Goal: Task Accomplishment & Management: Manage account settings

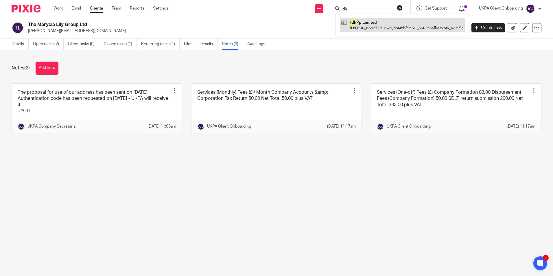
type input "idh"
click at [370, 22] on link at bounding box center [402, 24] width 125 height 13
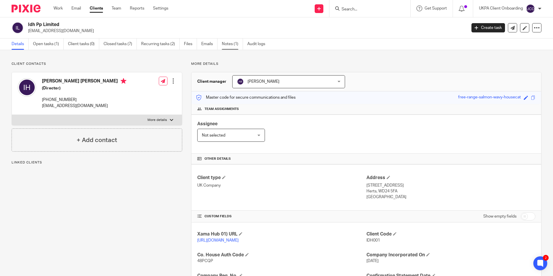
click at [238, 45] on link "Notes (1)" at bounding box center [232, 43] width 21 height 11
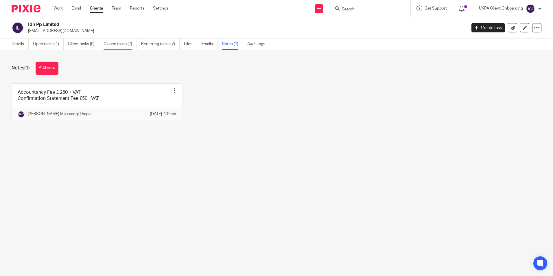
click at [117, 45] on link "Closed tasks (7)" at bounding box center [120, 43] width 33 height 11
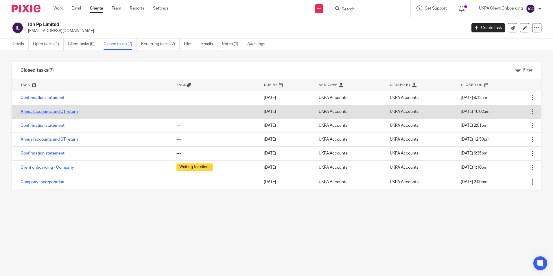
drag, startPoint x: 0, startPoint y: 0, endPoint x: 55, endPoint y: 111, distance: 124.1
drag, startPoint x: 55, startPoint y: 111, endPoint x: 92, endPoint y: 67, distance: 58.5
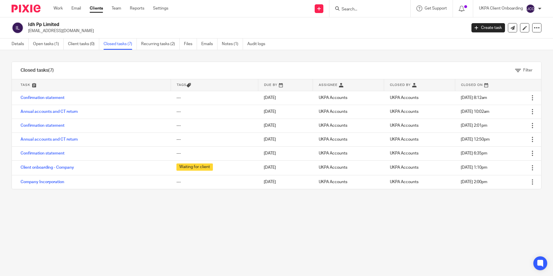
click at [65, 117] on td "Annual accounts and CT return" at bounding box center [91, 112] width 159 height 14
click at [43, 22] on h2 "Idh Pp Limited" at bounding box center [202, 25] width 348 height 6
copy div "Idh Pp Limited"
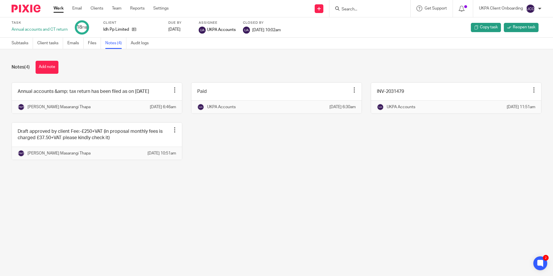
click at [355, 11] on input "Search" at bounding box center [367, 9] width 52 height 5
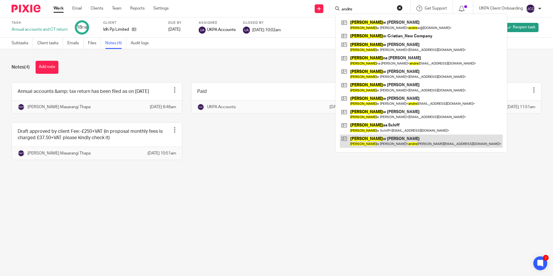
type input "andre"
click at [370, 142] on link at bounding box center [421, 141] width 163 height 13
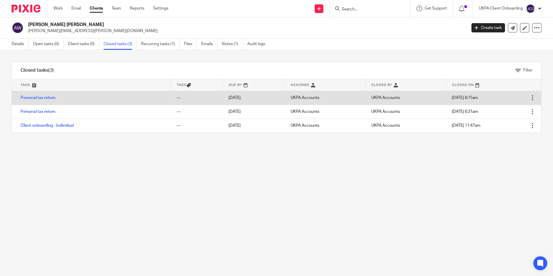
click at [530, 96] on div at bounding box center [533, 98] width 6 height 6
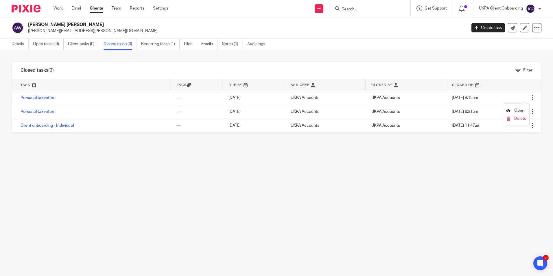
click at [516, 112] on span "Open" at bounding box center [519, 111] width 10 height 4
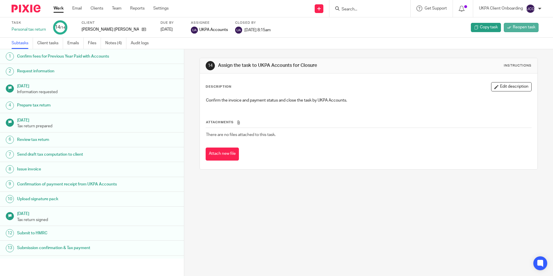
click at [513, 27] on span "Reopen task" at bounding box center [524, 27] width 23 height 6
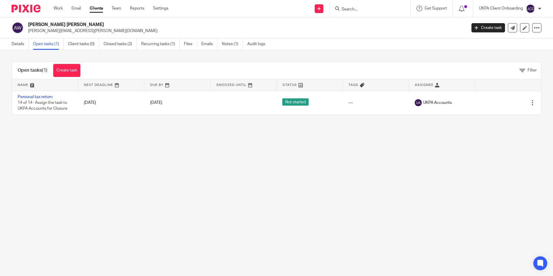
click at [44, 95] on link "Personal tax return" at bounding box center [35, 97] width 35 height 4
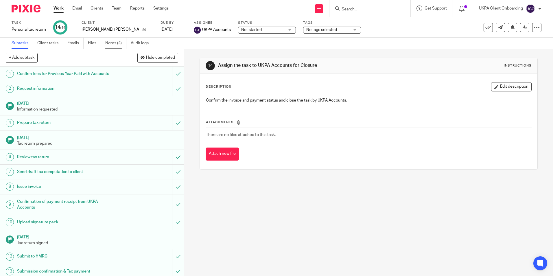
click at [114, 44] on link "Notes (4)" at bounding box center [115, 43] width 21 height 11
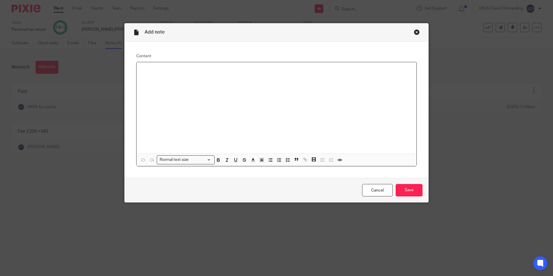
click at [172, 75] on div at bounding box center [277, 107] width 280 height 91
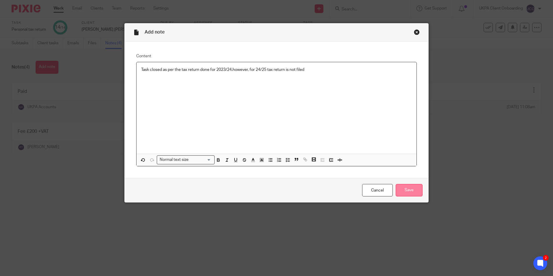
click at [407, 190] on input "Save" at bounding box center [409, 190] width 27 height 12
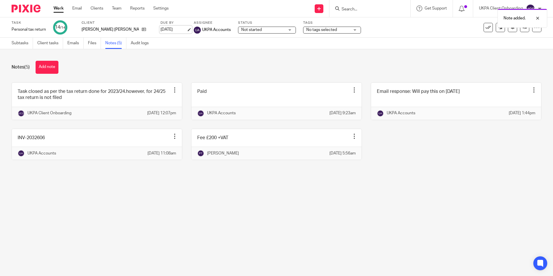
click at [166, 30] on link "31 Jan 2026" at bounding box center [174, 30] width 26 height 6
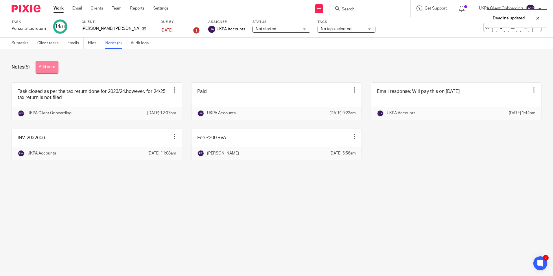
click at [53, 65] on button "Add note" at bounding box center [47, 67] width 23 height 13
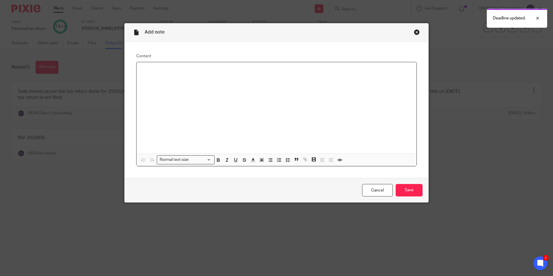
click at [173, 72] on p at bounding box center [276, 70] width 271 height 6
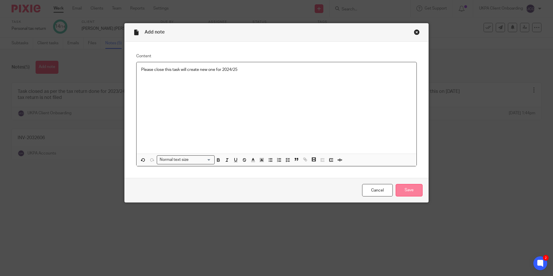
click at [404, 187] on input "Save" at bounding box center [409, 190] width 27 height 12
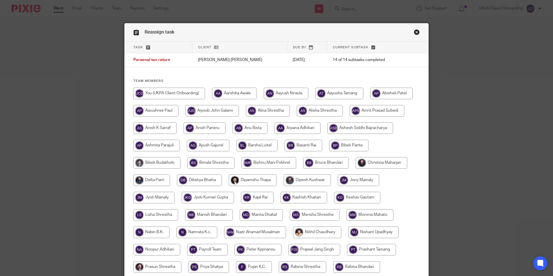
scroll to position [155, 0]
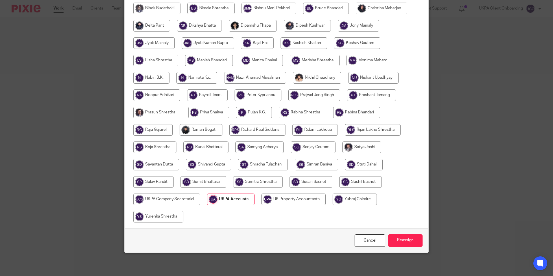
click at [326, 197] on input "radio" at bounding box center [294, 200] width 64 height 12
radio input "true"
click at [394, 237] on input "Reassign" at bounding box center [405, 240] width 34 height 12
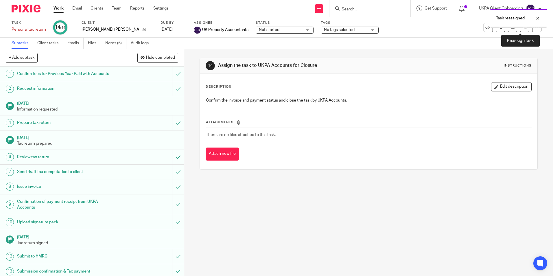
click at [520, 28] on link at bounding box center [524, 27] width 9 height 9
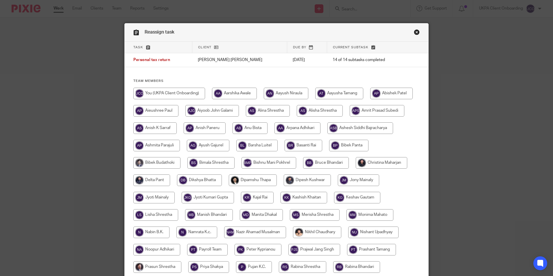
scroll to position [155, 0]
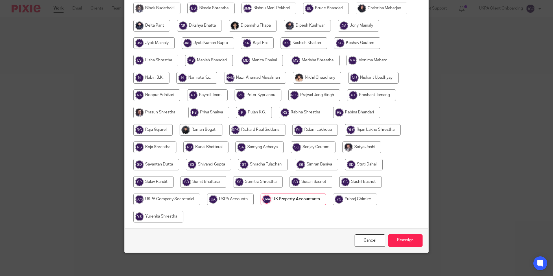
click at [254, 203] on input "radio" at bounding box center [230, 200] width 47 height 12
radio input "true"
click at [400, 237] on input "Reassign" at bounding box center [405, 240] width 34 height 12
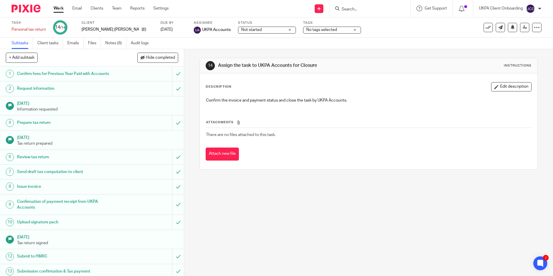
drag, startPoint x: 357, startPoint y: 14, endPoint x: 356, endPoint y: 10, distance: 4.0
click at [357, 12] on div at bounding box center [370, 8] width 81 height 17
click at [356, 10] on input "Search" at bounding box center [367, 9] width 52 height 5
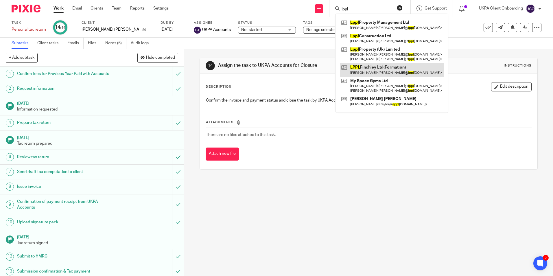
type input "lppl"
click at [367, 67] on link at bounding box center [392, 69] width 104 height 13
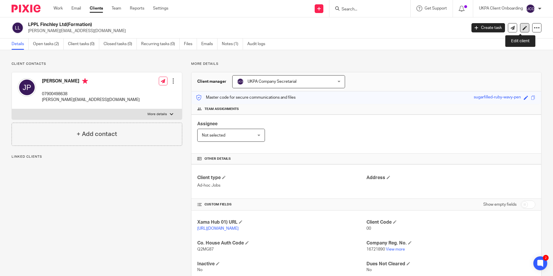
drag, startPoint x: 521, startPoint y: 26, endPoint x: 517, endPoint y: 26, distance: 4.1
click at [523, 26] on icon at bounding box center [525, 28] width 4 height 4
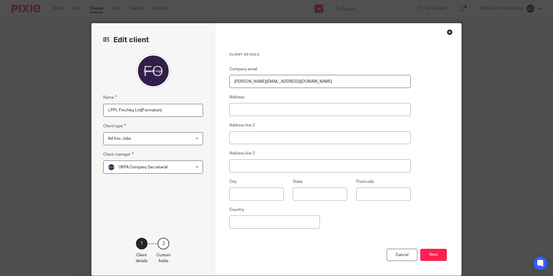
click at [103, 108] on input "LPPL Finchley Ltd(Formation)" at bounding box center [153, 110] width 100 height 13
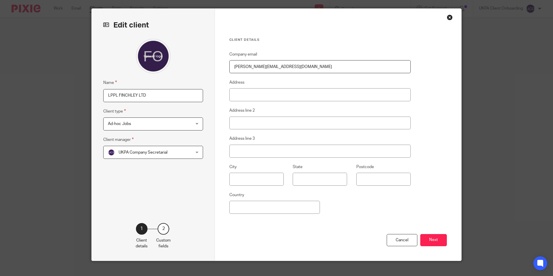
scroll to position [23, 0]
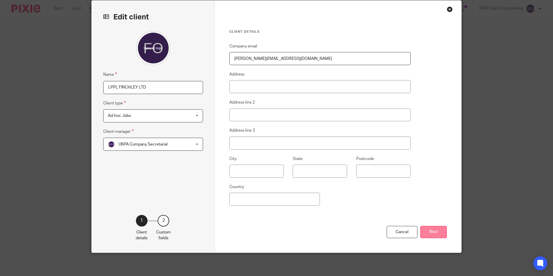
type input "LPPL FINCHLEY LTD"
click at [436, 234] on button "Next" at bounding box center [433, 232] width 27 height 12
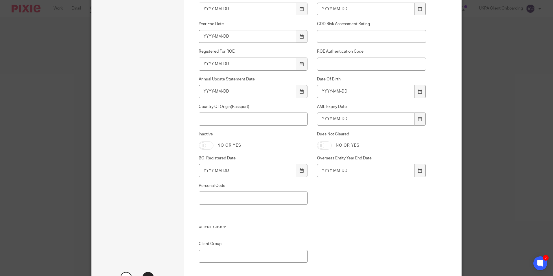
scroll to position [392, 0]
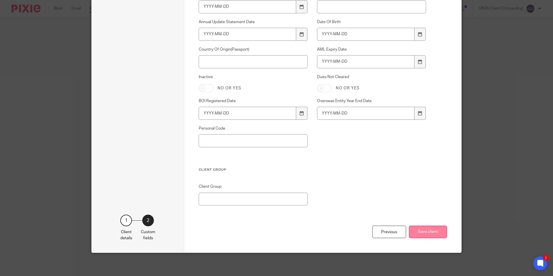
click at [427, 230] on button "Save client" at bounding box center [428, 232] width 38 height 12
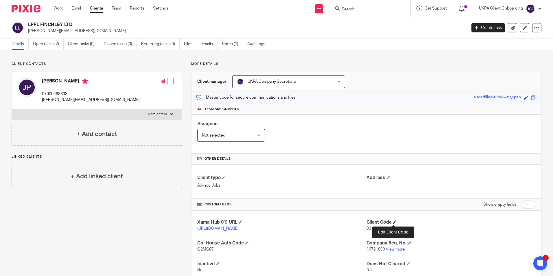
click at [394, 221] on span at bounding box center [394, 221] width 3 height 3
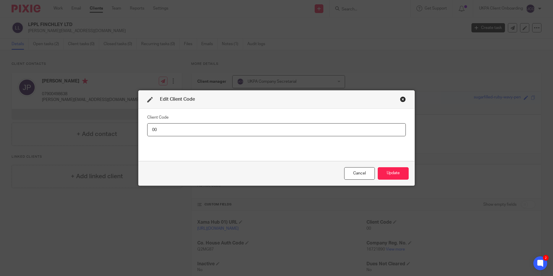
click at [187, 128] on input "00" at bounding box center [276, 129] width 259 height 13
type input "LPP004"
click at [399, 170] on button "Update" at bounding box center [393, 173] width 31 height 12
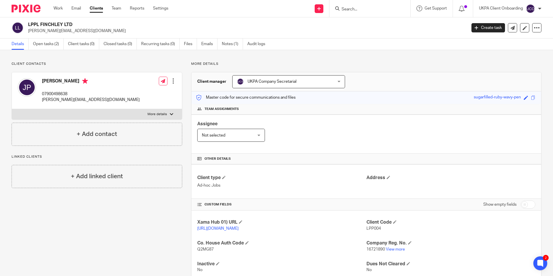
drag, startPoint x: 45, startPoint y: 45, endPoint x: 7, endPoint y: 46, distance: 38.2
click at [45, 45] on link "Open tasks (2)" at bounding box center [48, 43] width 31 height 11
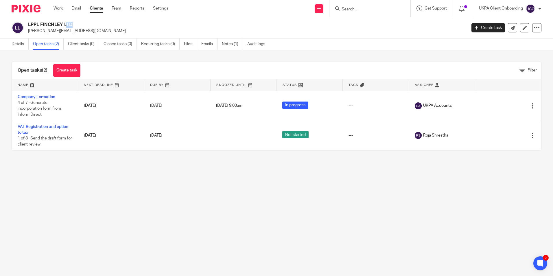
click at [63, 25] on h2 "LPPL FINCHLEY LTD" at bounding box center [202, 25] width 348 height 6
click at [58, 10] on link "Work" at bounding box center [58, 8] width 9 height 6
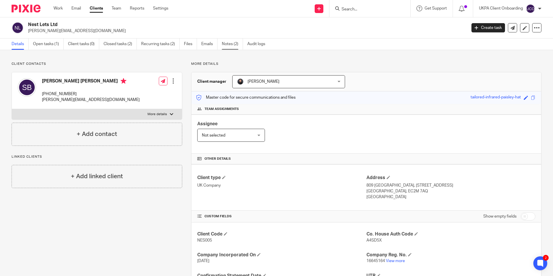
click at [231, 46] on link "Notes (2)" at bounding box center [232, 43] width 21 height 11
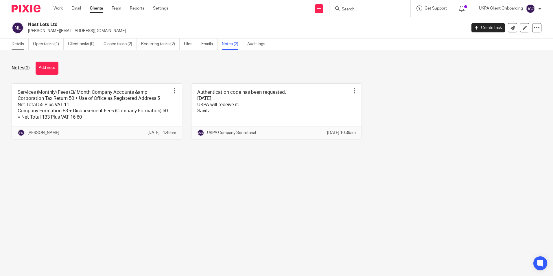
click at [13, 49] on link "Details" at bounding box center [20, 43] width 17 height 11
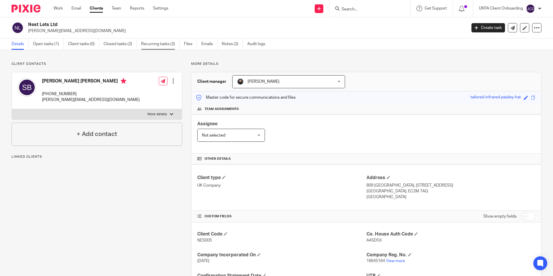
click at [161, 48] on link "Recurring tasks (2)" at bounding box center [160, 43] width 38 height 11
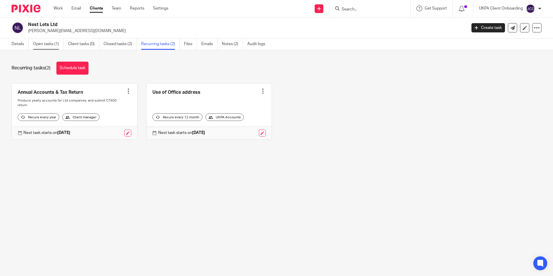
click at [44, 49] on link "Open tasks (1)" at bounding box center [48, 43] width 31 height 11
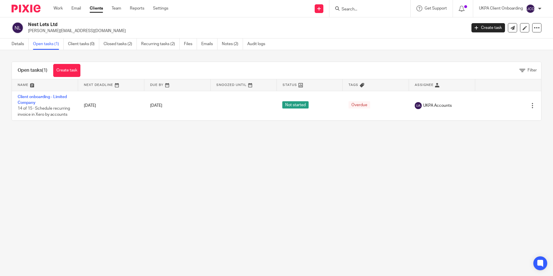
click at [351, 10] on input "Search" at bounding box center [367, 9] width 52 height 5
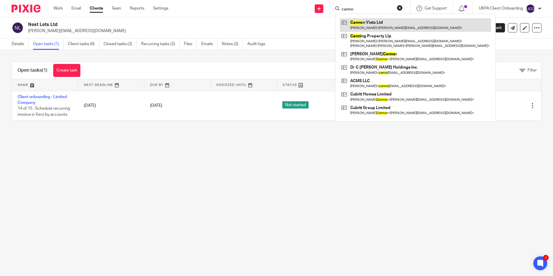
type input "canno"
click at [357, 27] on link at bounding box center [415, 24] width 151 height 13
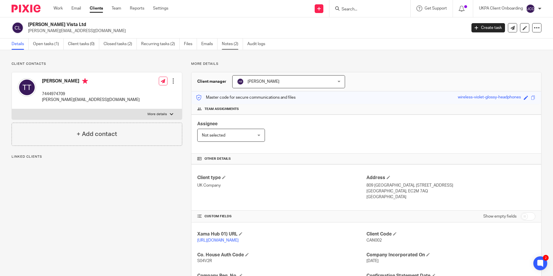
click at [230, 46] on link "Notes (2)" at bounding box center [232, 43] width 21 height 11
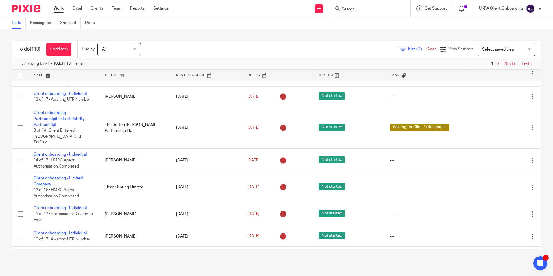
scroll to position [1013, 0]
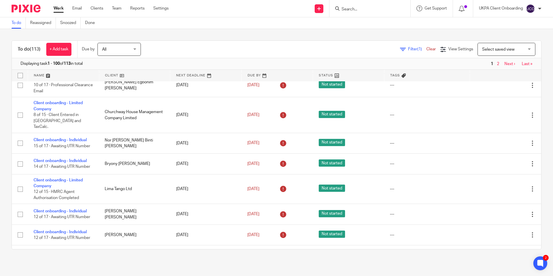
click at [356, 12] on input "Search" at bounding box center [367, 9] width 52 height 5
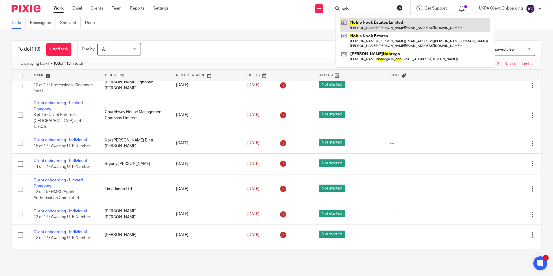
type input "nob"
click at [372, 27] on link at bounding box center [415, 24] width 150 height 13
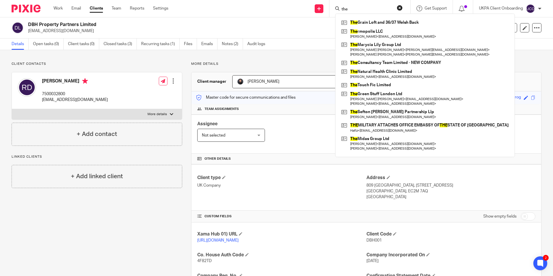
click at [359, 10] on input "the" at bounding box center [367, 9] width 52 height 5
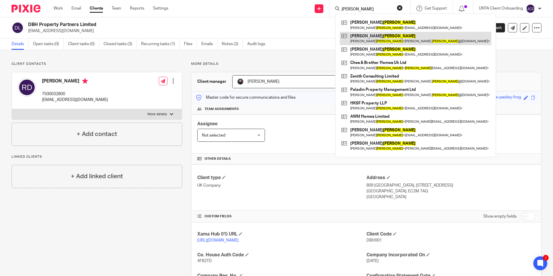
type input "wright"
click at [367, 34] on link at bounding box center [416, 38] width 152 height 13
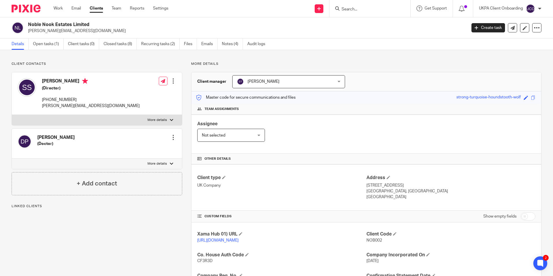
click at [65, 25] on h2 "Noble Nook Estates Limited" at bounding box center [202, 25] width 348 height 6
copy div "Noble Nook Estates Limited"
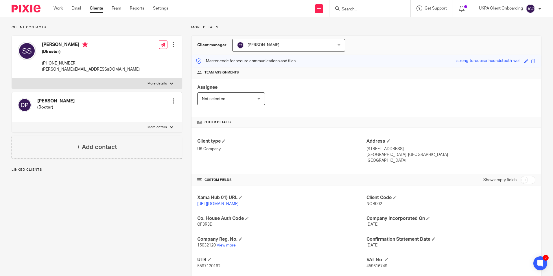
scroll to position [87, 0]
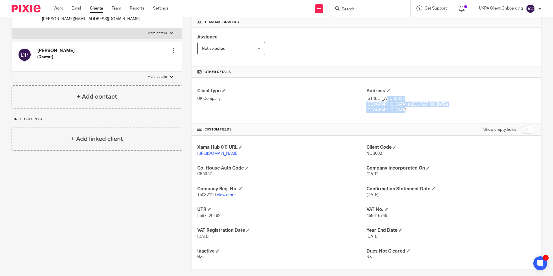
drag, startPoint x: 363, startPoint y: 98, endPoint x: 378, endPoint y: 110, distance: 19.5
click at [378, 110] on div "Address 20 Wenlock Road London, N1 7GU England" at bounding box center [451, 100] width 169 height 25
copy div "20 Wenlock Road London, N1 7GU England"
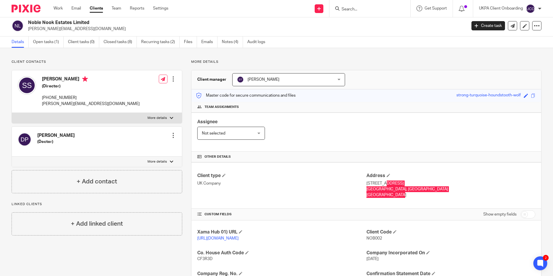
scroll to position [0, 0]
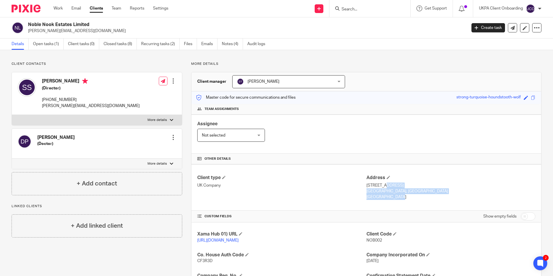
click at [54, 82] on h4 "Stephen Paul Serrem" at bounding box center [91, 81] width 98 height 7
copy h4 "Stephen Paul Serrem"
click at [49, 89] on h5 "(Director)" at bounding box center [91, 88] width 98 height 6
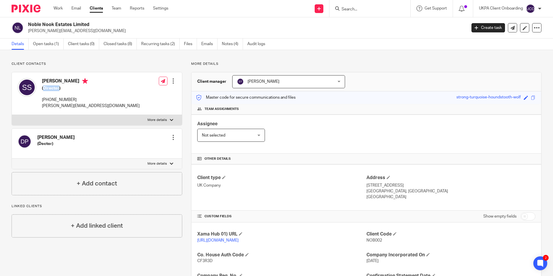
click at [49, 89] on h5 "(Director)" at bounding box center [91, 88] width 98 height 6
copy h5 "Director"
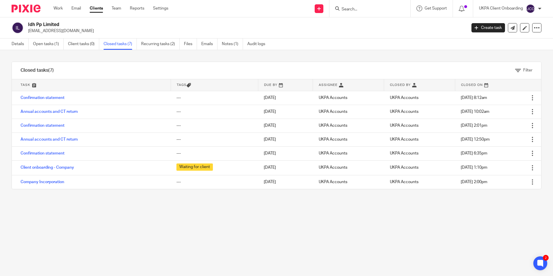
click at [346, 14] on div at bounding box center [370, 8] width 81 height 17
click at [349, 10] on input "Search" at bounding box center [367, 9] width 52 height 5
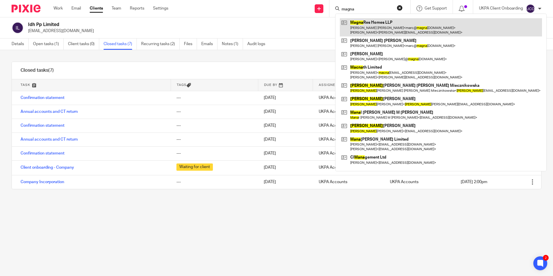
type input "magna"
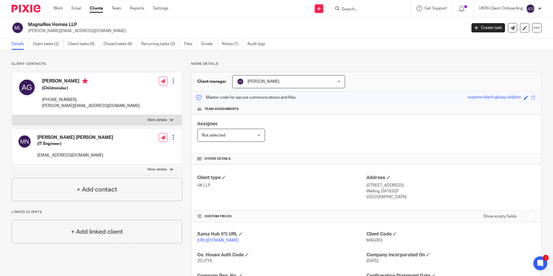
click at [171, 81] on div at bounding box center [173, 81] width 6 height 6
click at [172, 80] on div at bounding box center [173, 81] width 6 height 6
click at [150, 93] on link "Edit contact" at bounding box center [145, 94] width 55 height 8
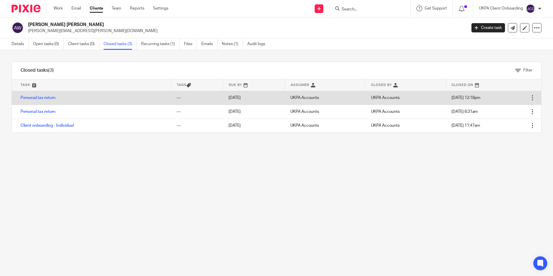
drag, startPoint x: 0, startPoint y: 0, endPoint x: 77, endPoint y: 98, distance: 125.1
click at [77, 98] on td "Personal tax return" at bounding box center [91, 98] width 159 height 14
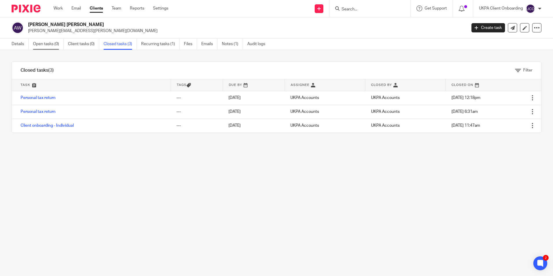
click at [48, 47] on link "Open tasks (0)" at bounding box center [48, 43] width 31 height 11
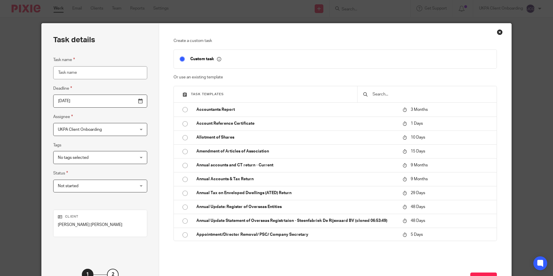
click at [386, 94] on input "text" at bounding box center [431, 94] width 119 height 6
type input "s"
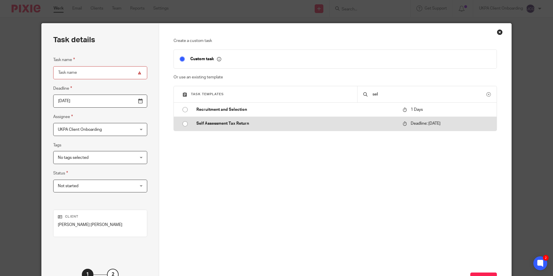
type input "sel"
click at [244, 126] on p "Self Assessment Tax Return" at bounding box center [296, 124] width 201 height 6
type input "2026-01-31"
type input "Self Assessment Tax Return"
checkbox input "false"
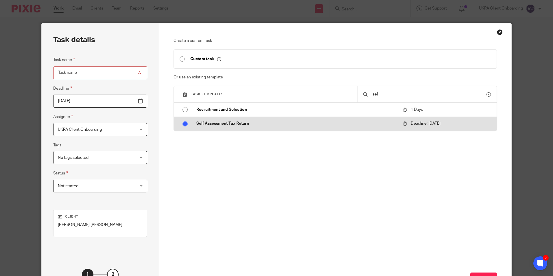
radio input "true"
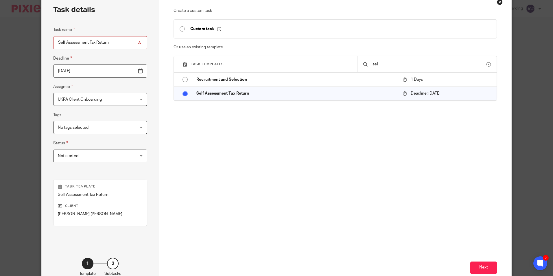
scroll to position [66, 0]
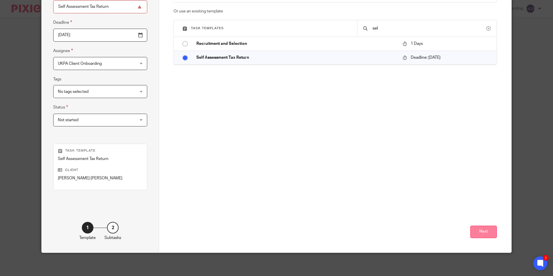
click at [486, 235] on button "Next" at bounding box center [484, 232] width 27 height 12
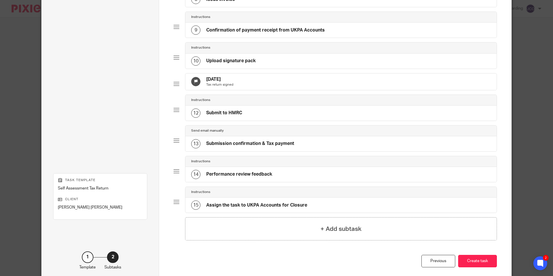
scroll to position [312, 0]
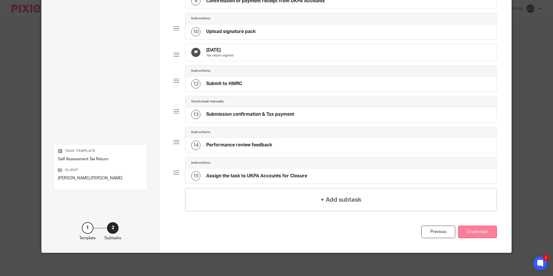
click at [488, 234] on button "Create task" at bounding box center [477, 232] width 39 height 12
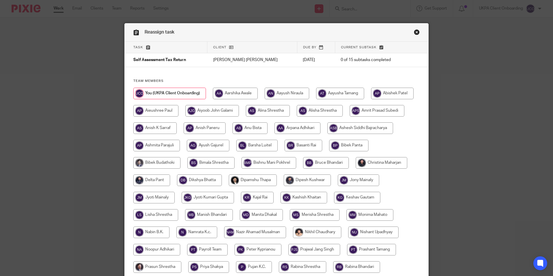
scroll to position [155, 0]
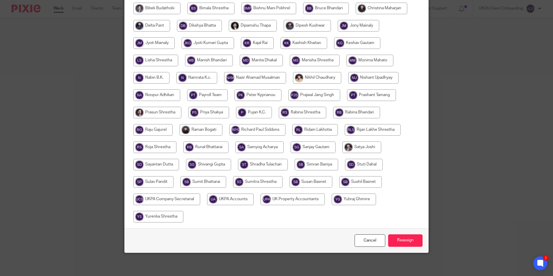
drag, startPoint x: 294, startPoint y: 163, endPoint x: 324, endPoint y: 173, distance: 31.6
click at [288, 163] on input "radio" at bounding box center [263, 165] width 50 height 12
radio input "true"
click at [404, 239] on input "Reassign" at bounding box center [405, 240] width 34 height 12
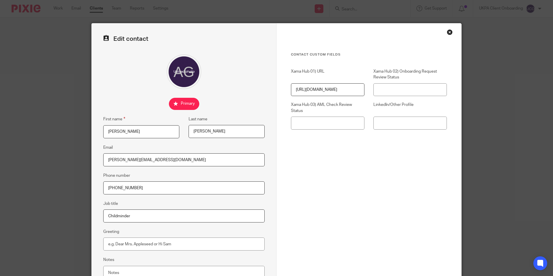
scroll to position [52, 0]
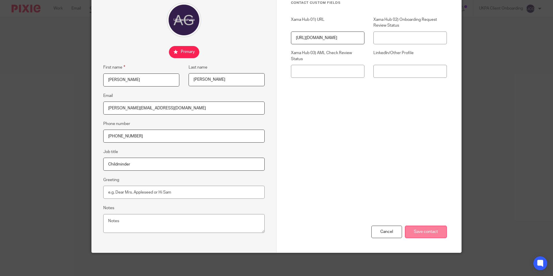
type input "agnes@magnares.co"
click at [433, 234] on input "Save contact" at bounding box center [426, 232] width 42 height 12
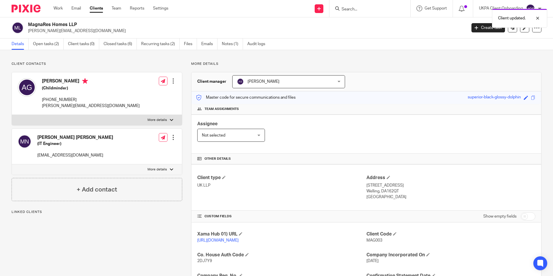
click at [171, 81] on div at bounding box center [173, 81] width 6 height 6
click at [152, 93] on link "Edit contact" at bounding box center [145, 94] width 55 height 8
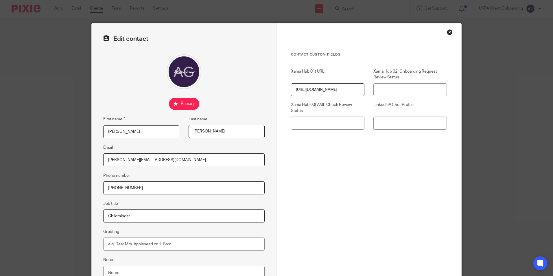
click at [163, 158] on input "agnes@magnares.co" at bounding box center [183, 159] width 161 height 13
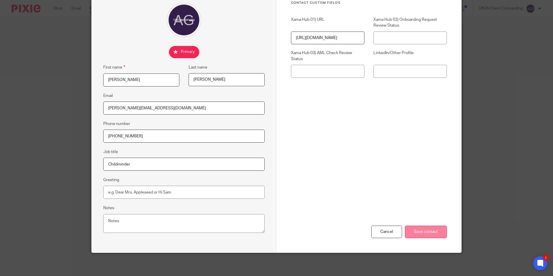
type input "[PERSON_NAME][EMAIL_ADDRESS][DOMAIN_NAME]"
click at [428, 229] on input "Save contact" at bounding box center [426, 232] width 42 height 12
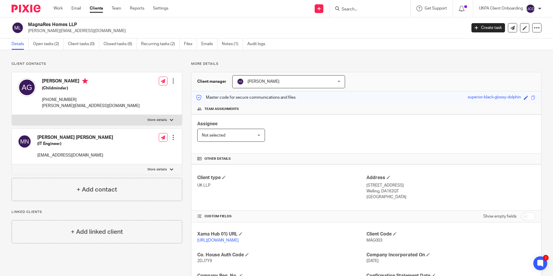
click at [361, 11] on input "Search" at bounding box center [367, 9] width 52 height 5
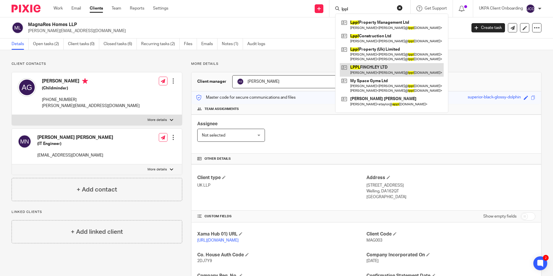
type input "lppl"
click at [368, 71] on link at bounding box center [392, 69] width 104 height 13
